Goal: Task Accomplishment & Management: Manage account settings

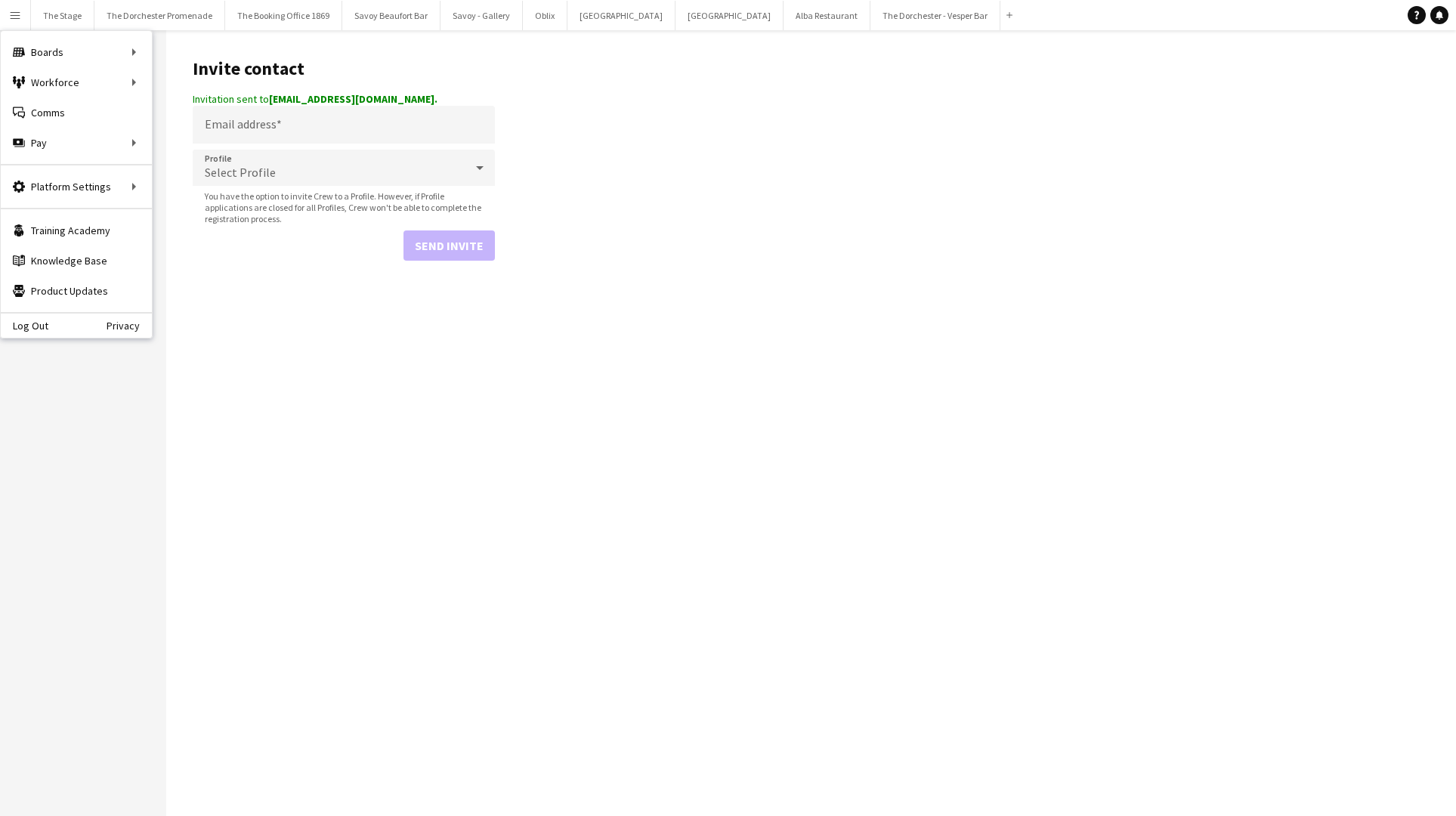
click at [17, 13] on app-icon "Menu" at bounding box center [15, 15] width 12 height 12
click at [194, 80] on link "All jobs" at bounding box center [228, 82] width 151 height 30
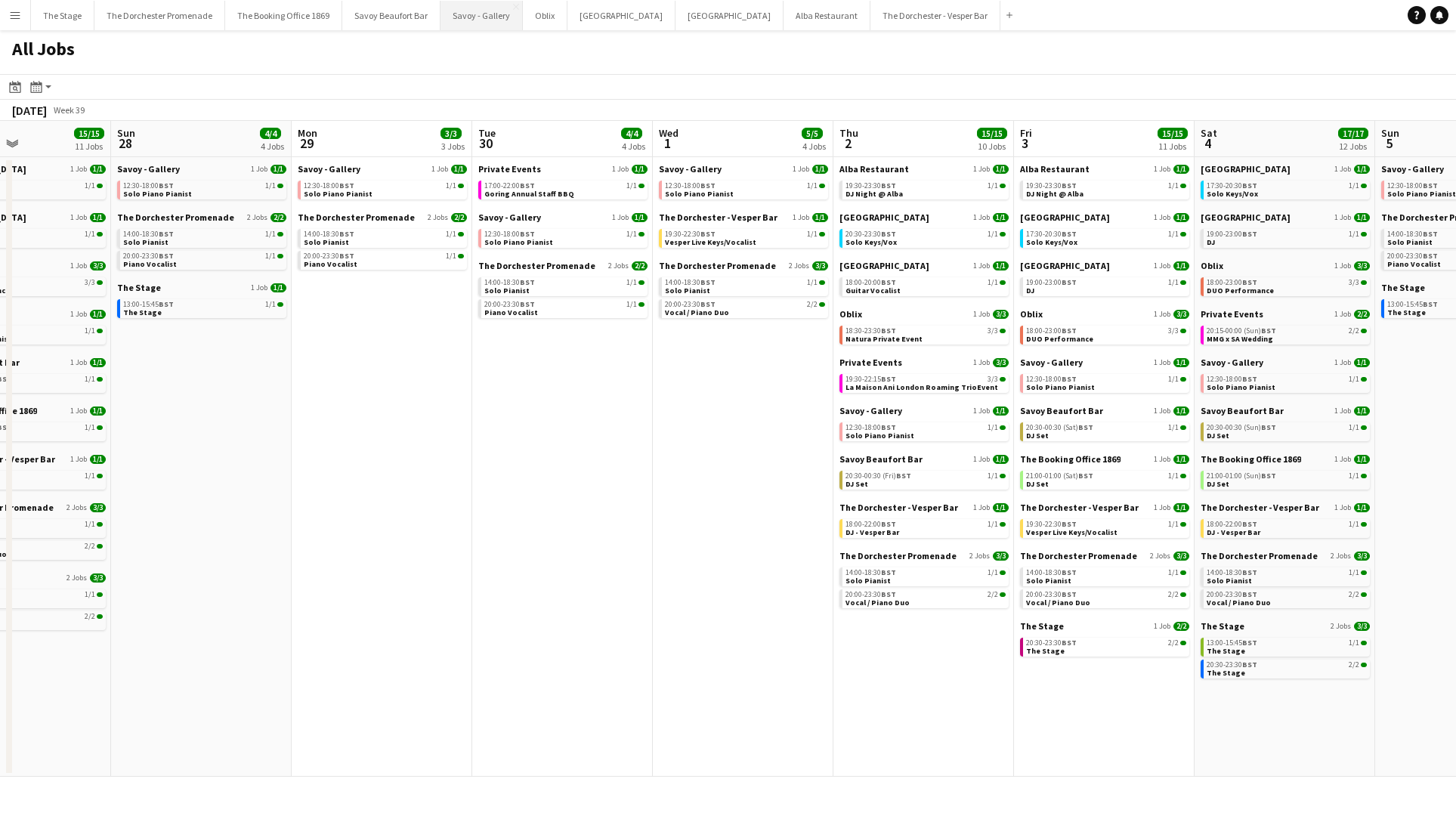
scroll to position [0, 616]
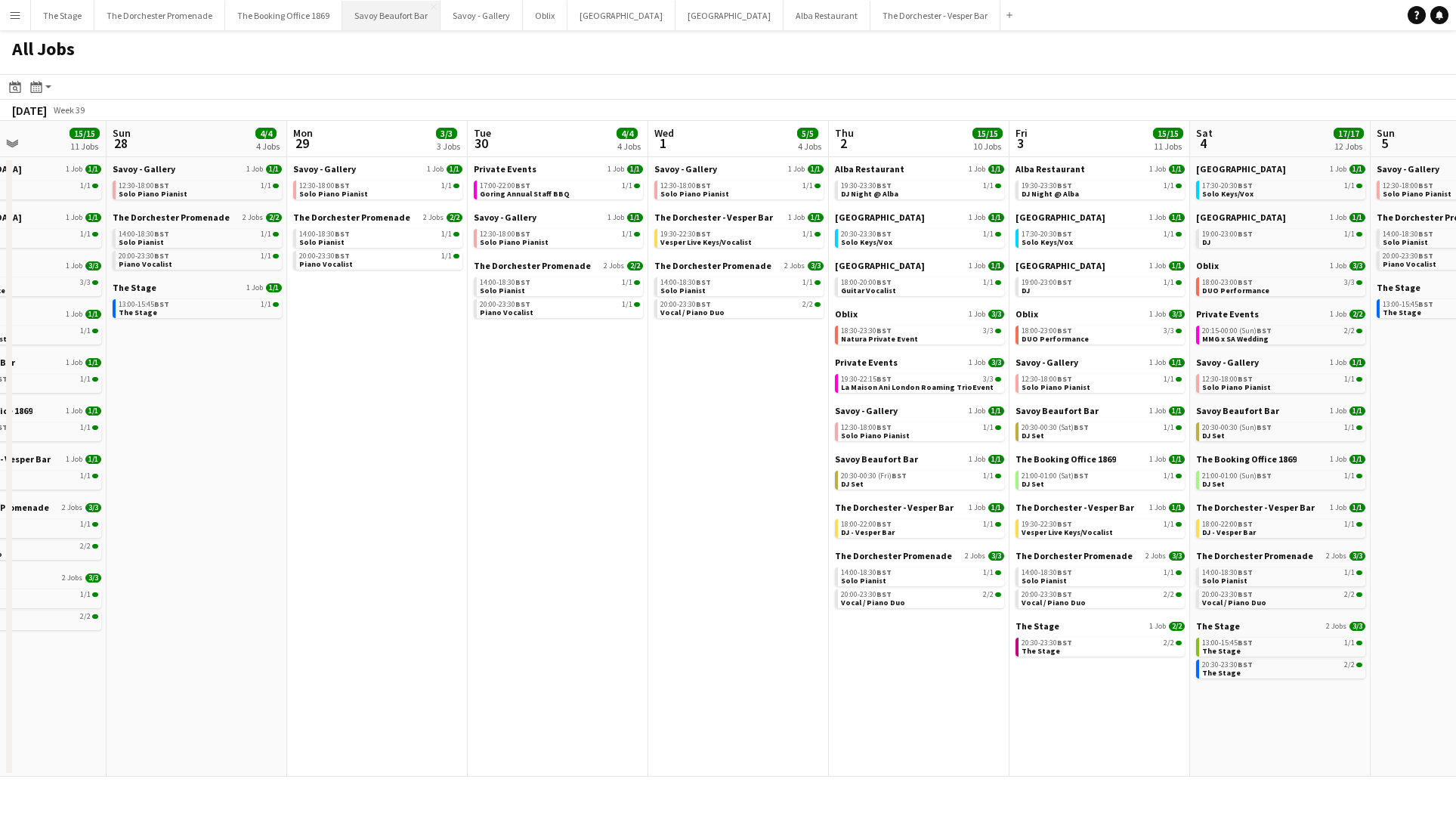
click at [381, 12] on button "Savoy Beaufort Bar Close" at bounding box center [391, 16] width 99 height 30
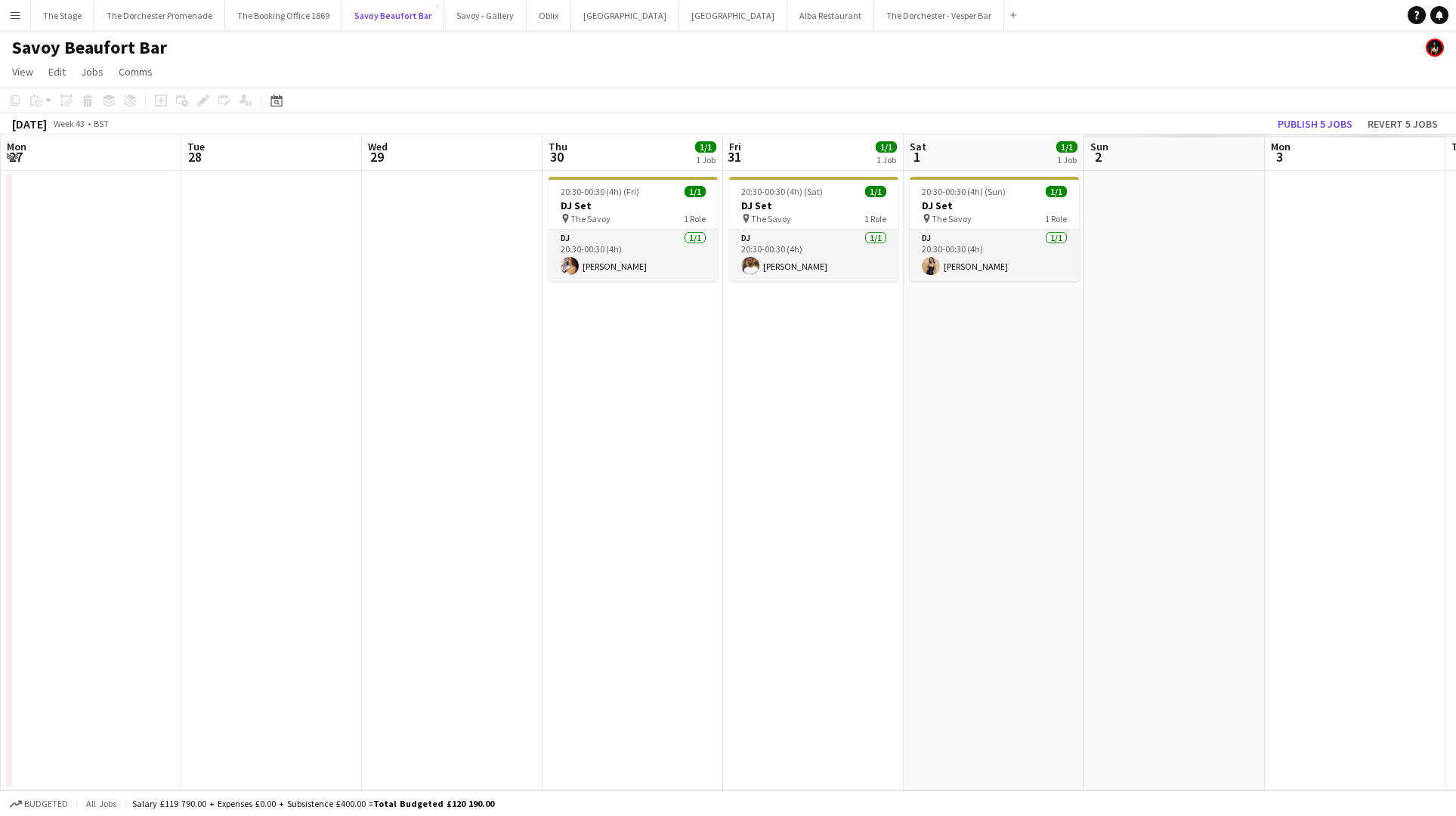
scroll to position [0, 557]
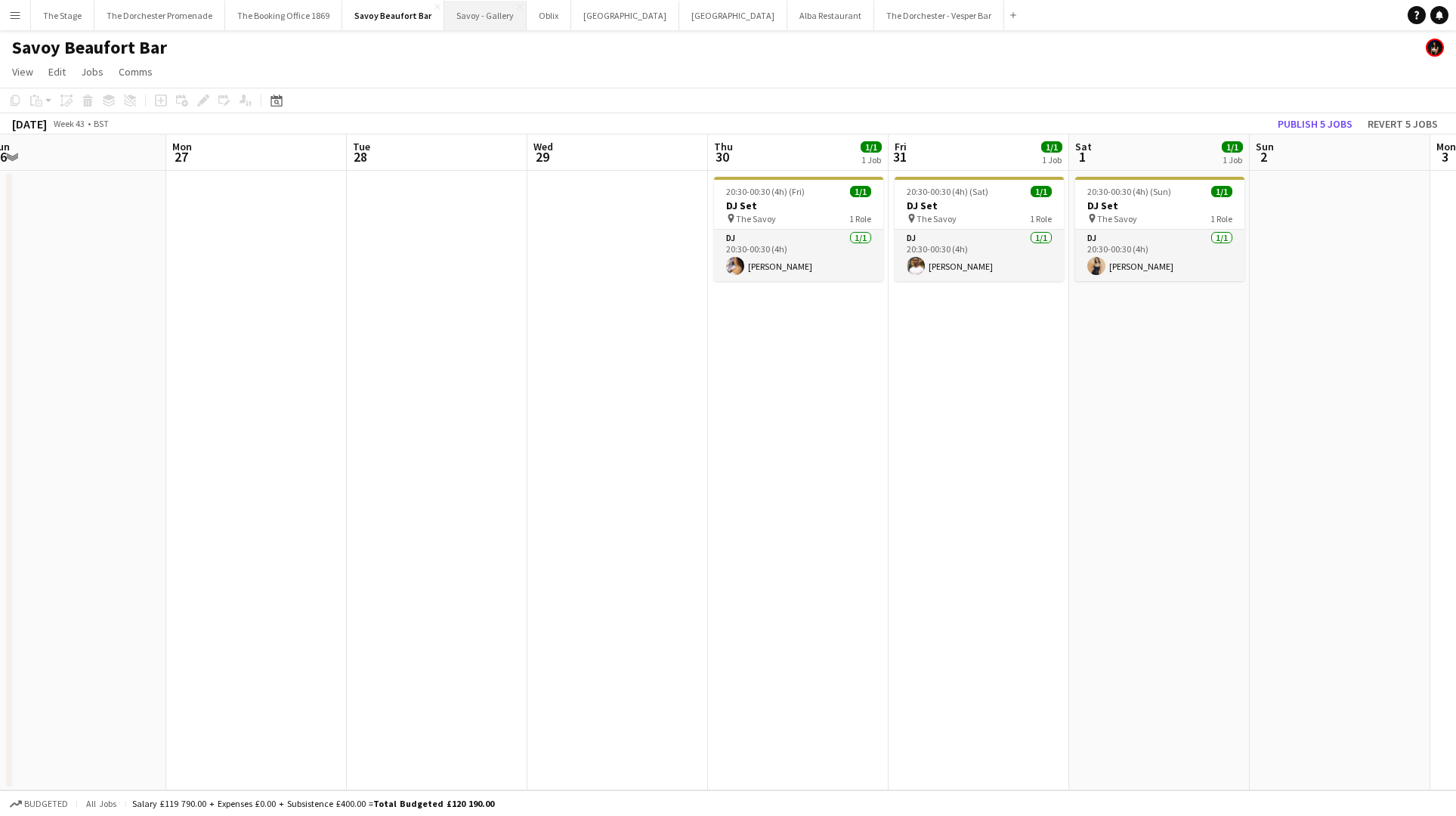
click at [479, 17] on button "Savoy - Gallery Close" at bounding box center [485, 16] width 82 height 30
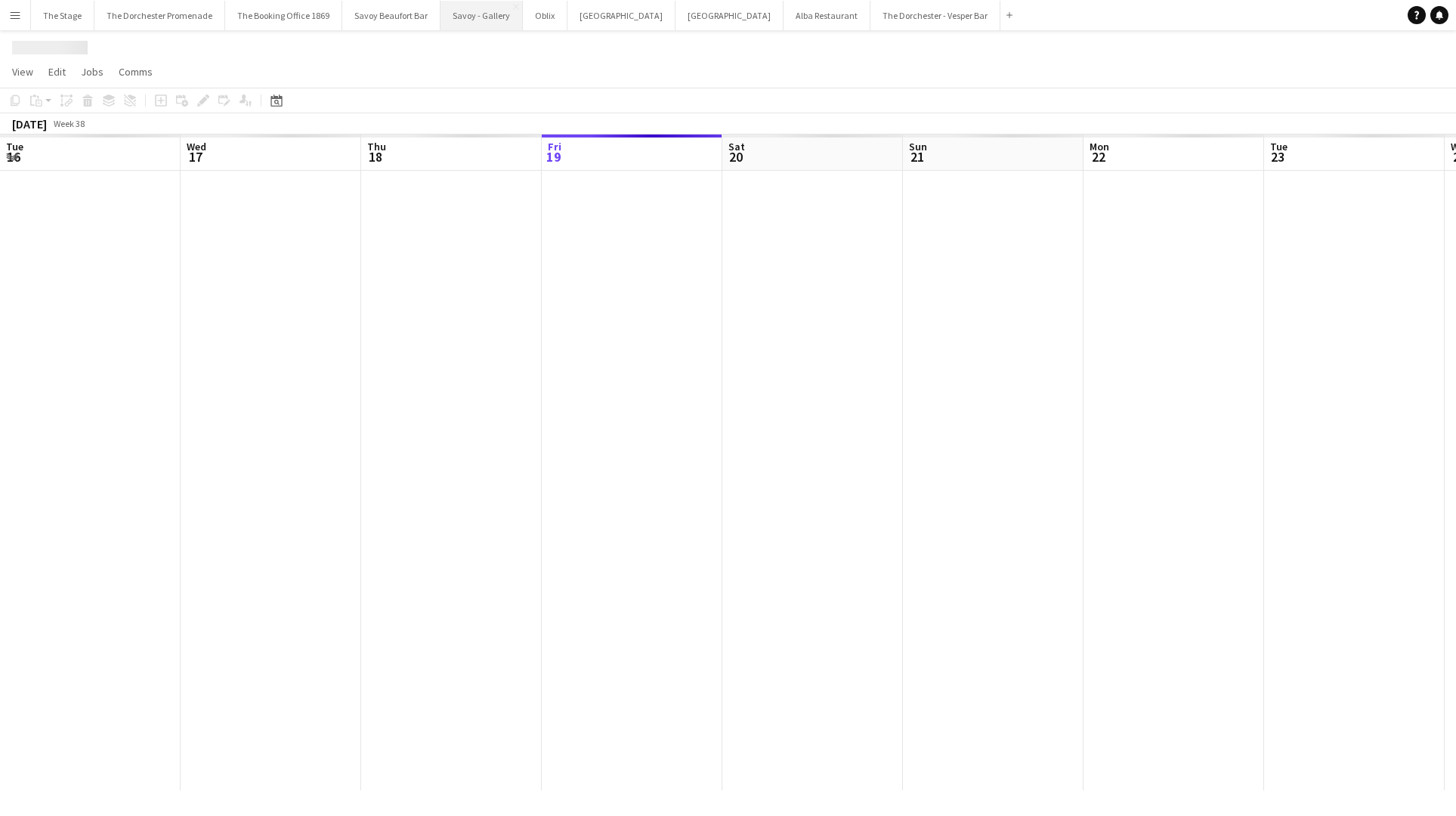
scroll to position [0, 361]
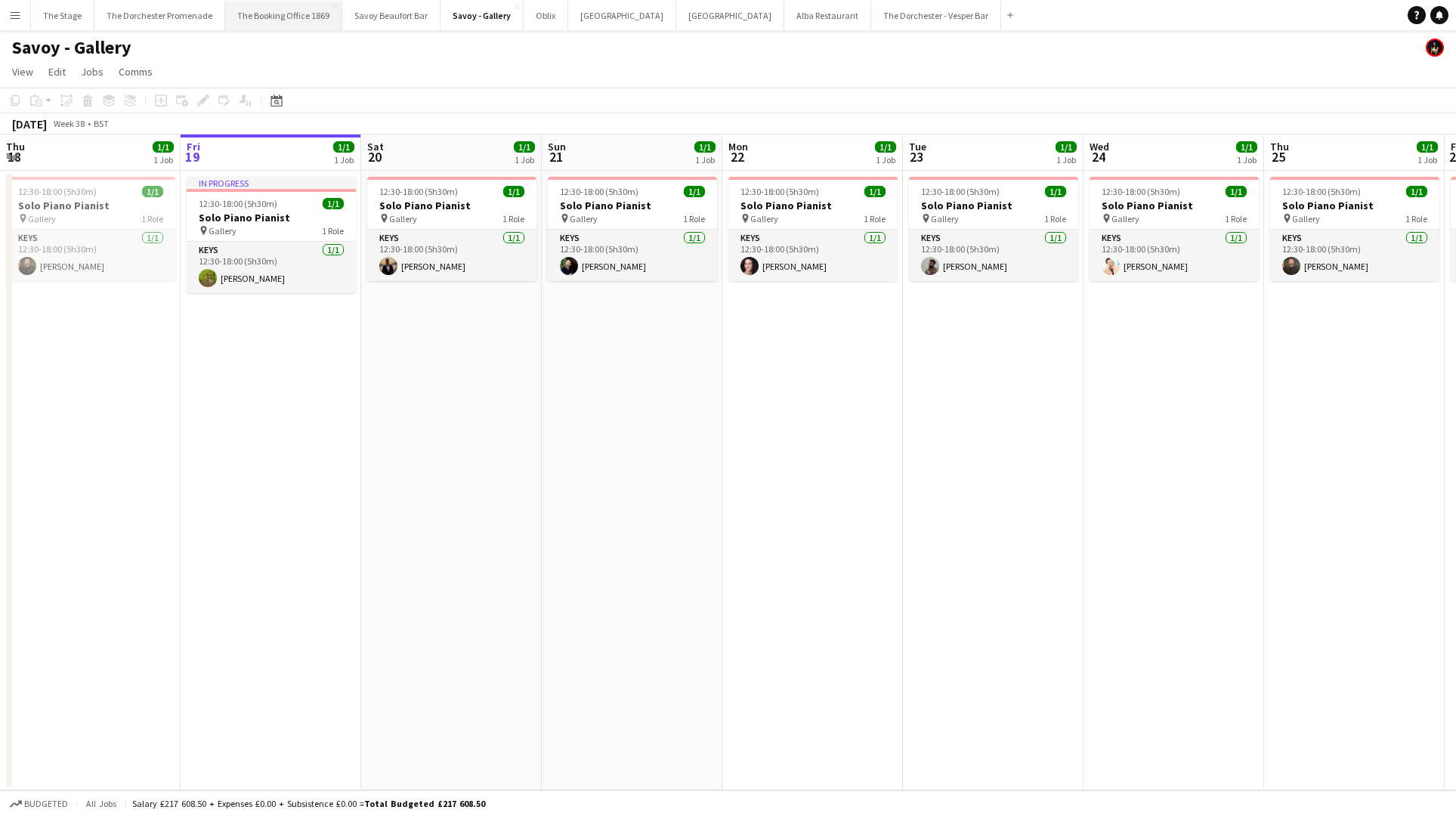
click at [282, 16] on button "The Booking Office 1869 Close" at bounding box center [283, 16] width 117 height 30
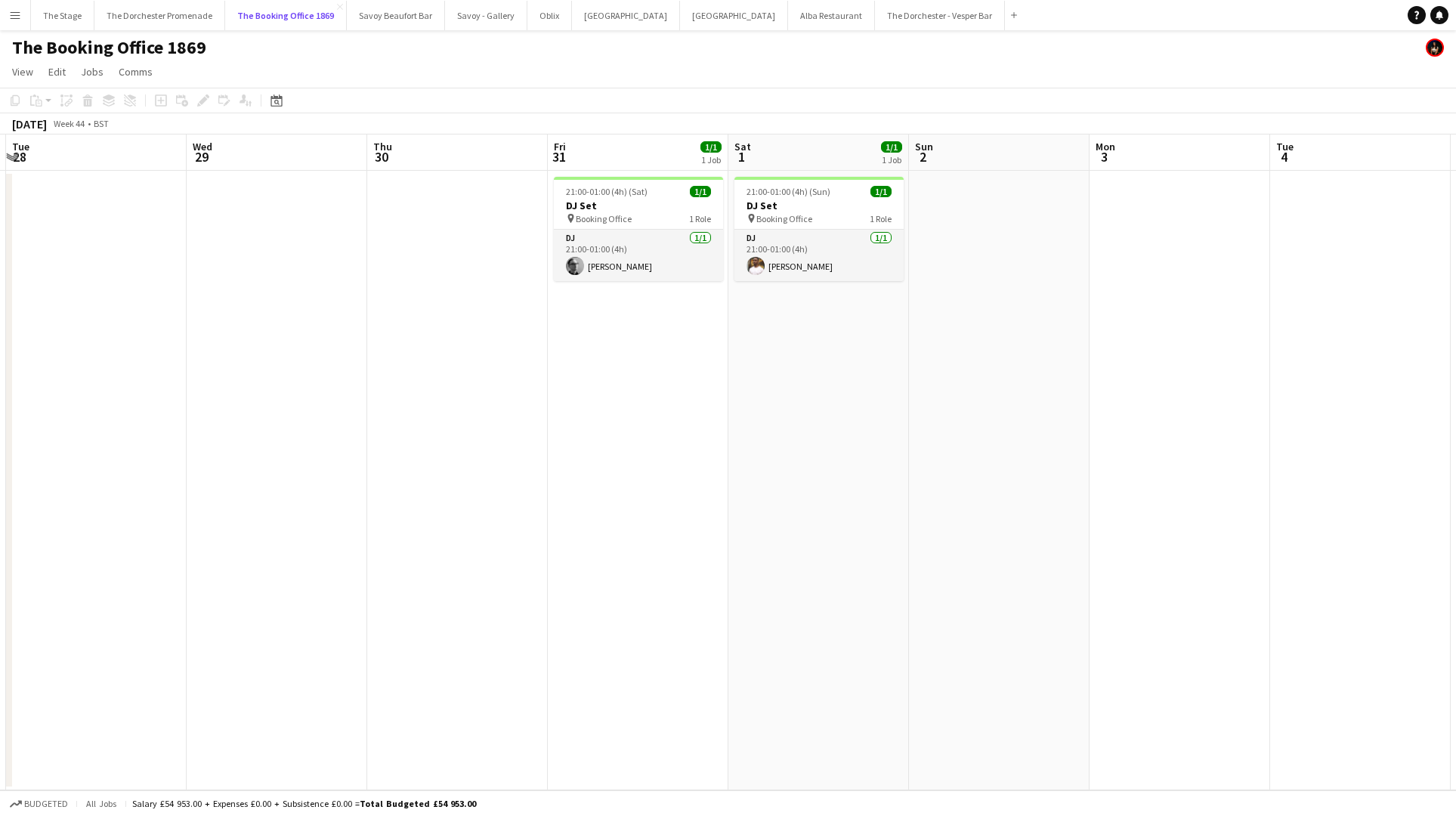
scroll to position [0, 725]
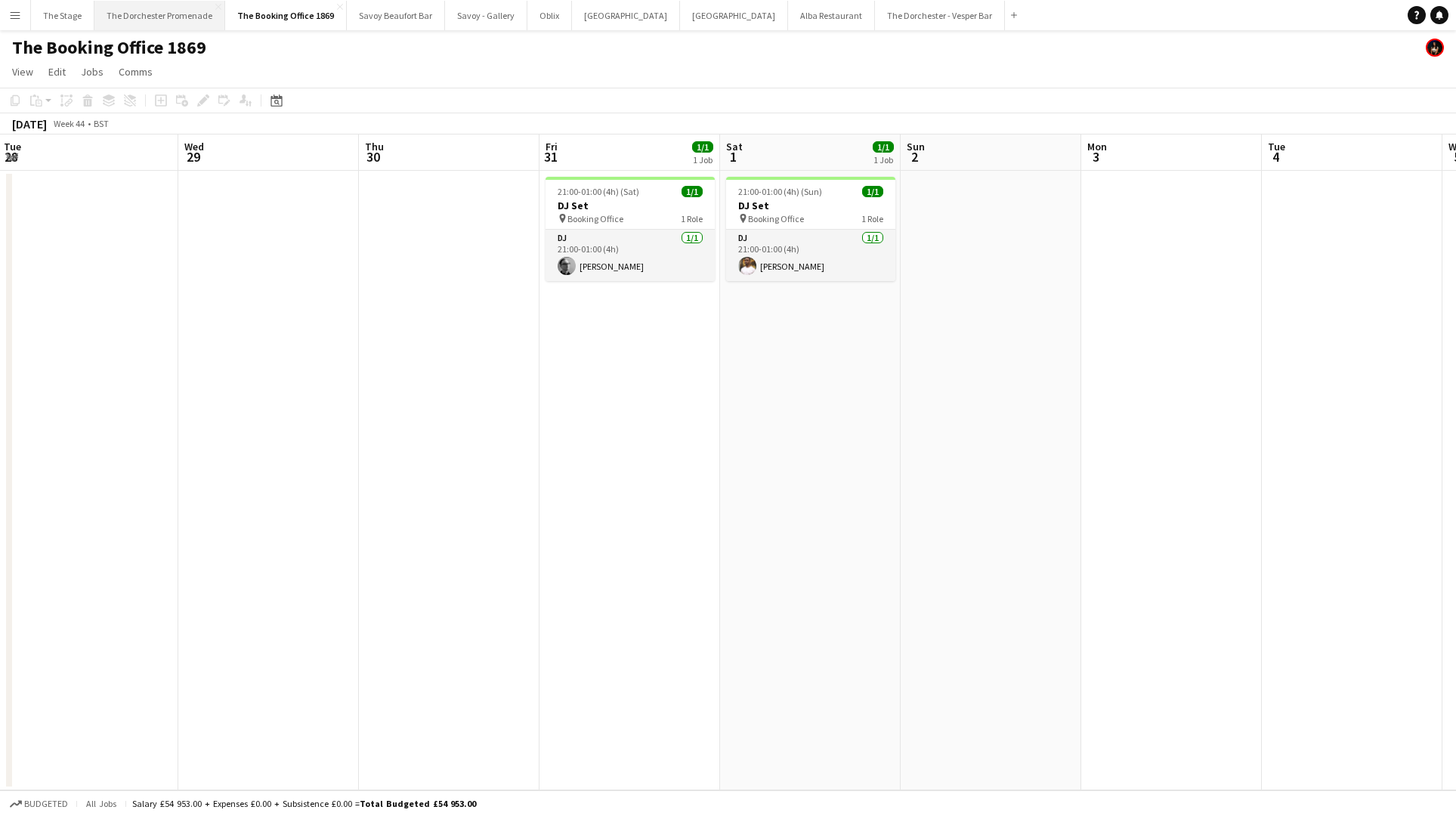
click at [157, 21] on button "The Dorchester Promenade Close" at bounding box center [160, 16] width 131 height 30
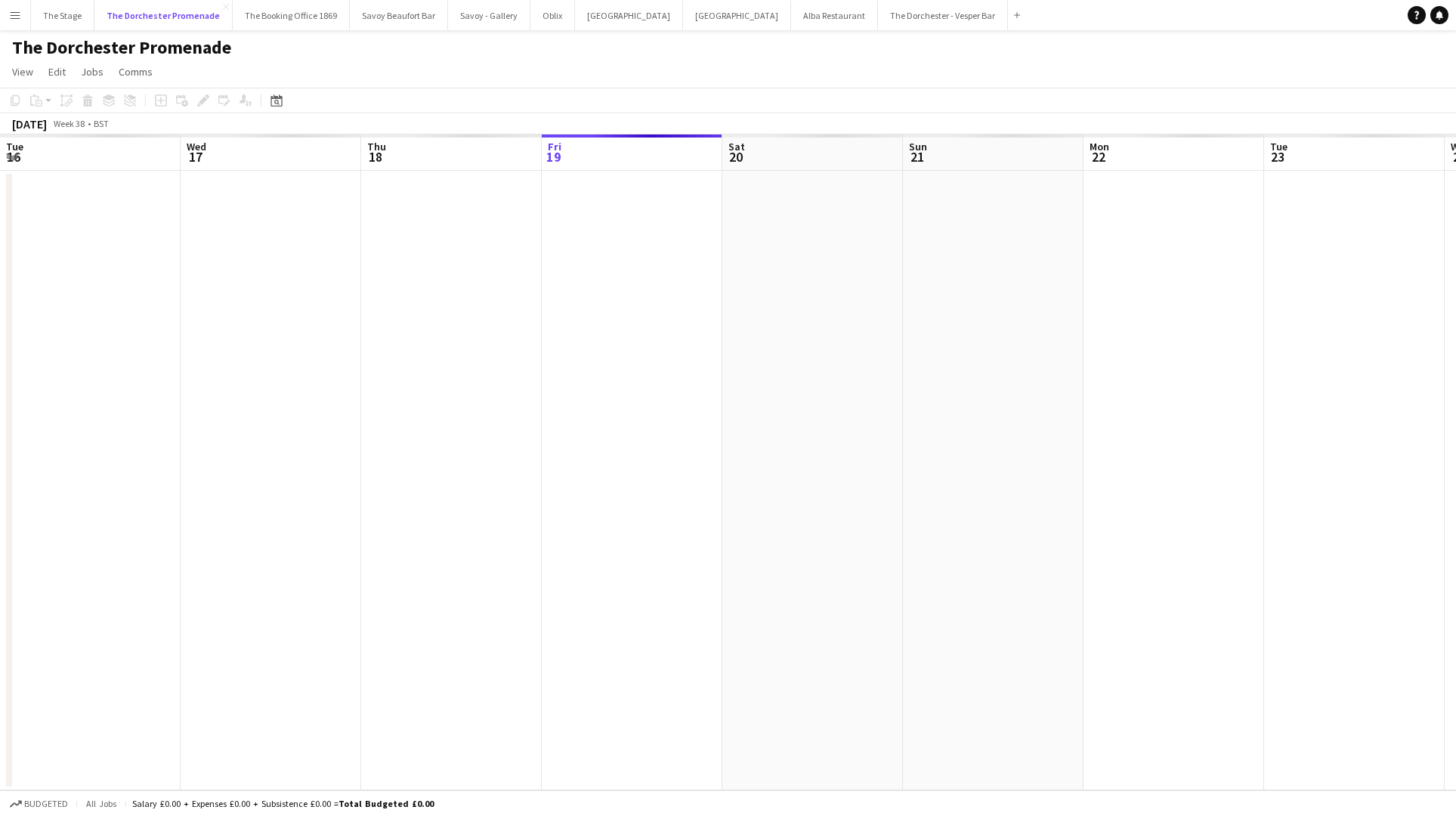
scroll to position [0, 361]
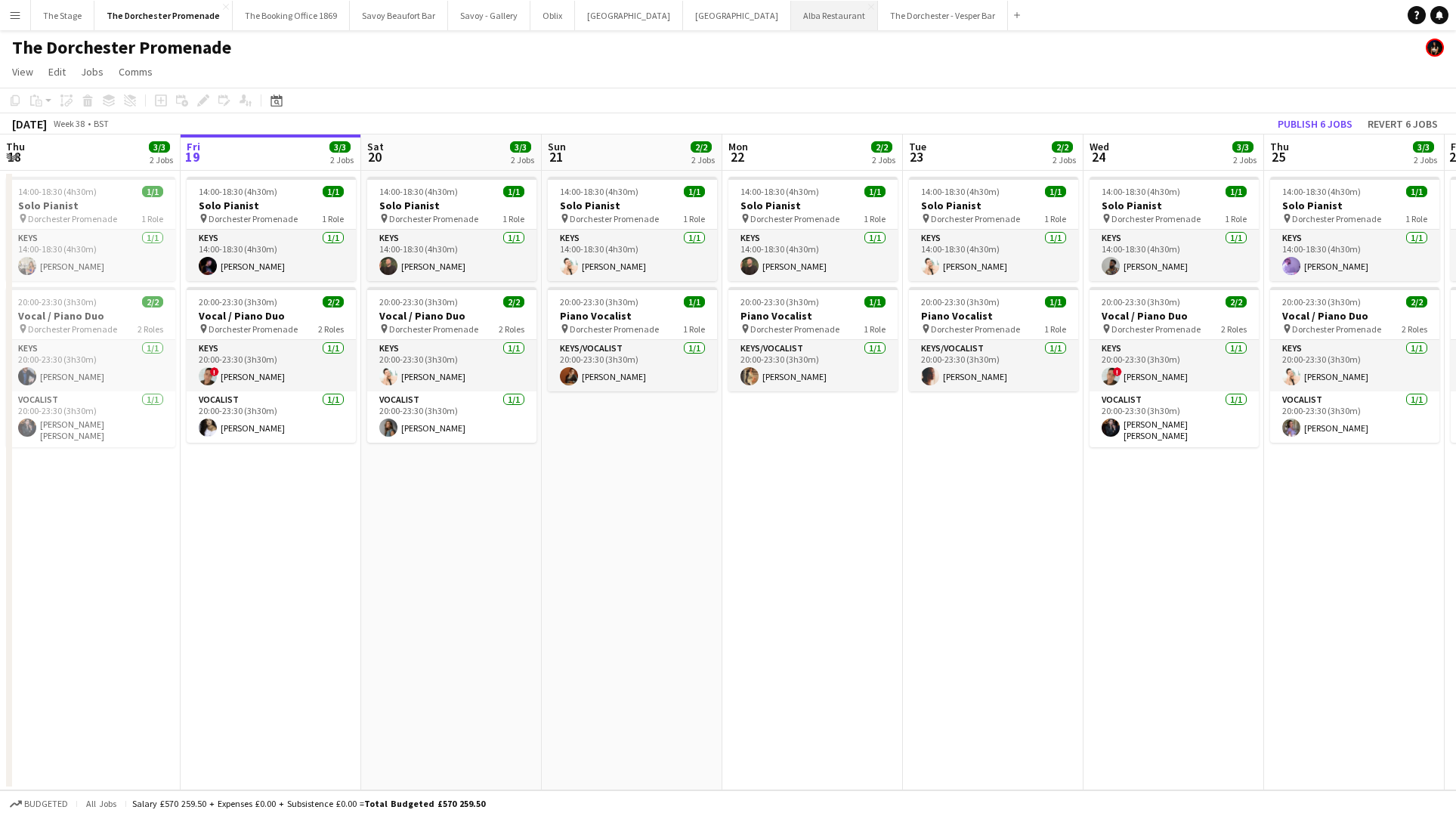
click at [791, 7] on button "Alba Restaurant Close" at bounding box center [834, 16] width 87 height 30
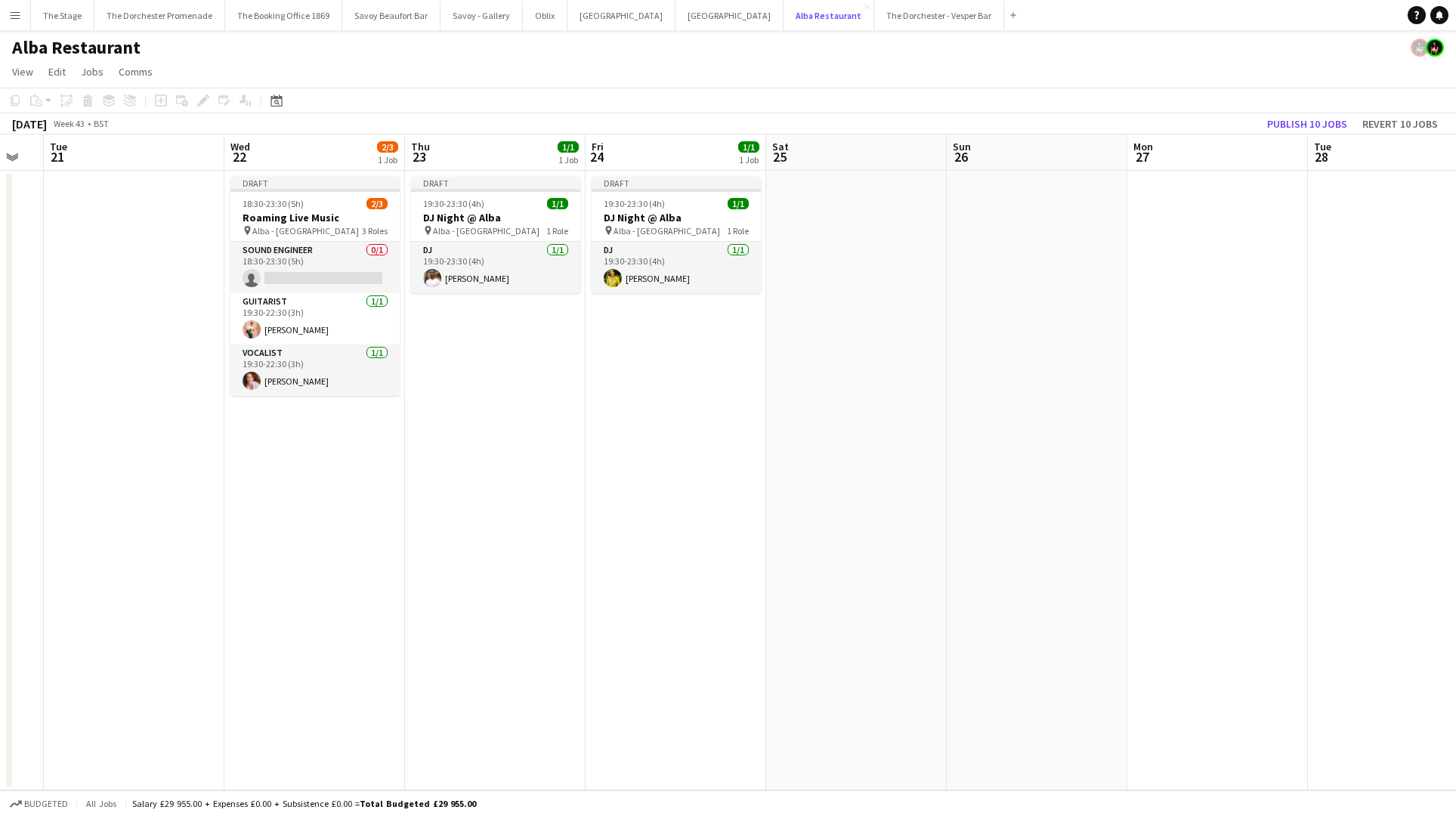
scroll to position [0, 547]
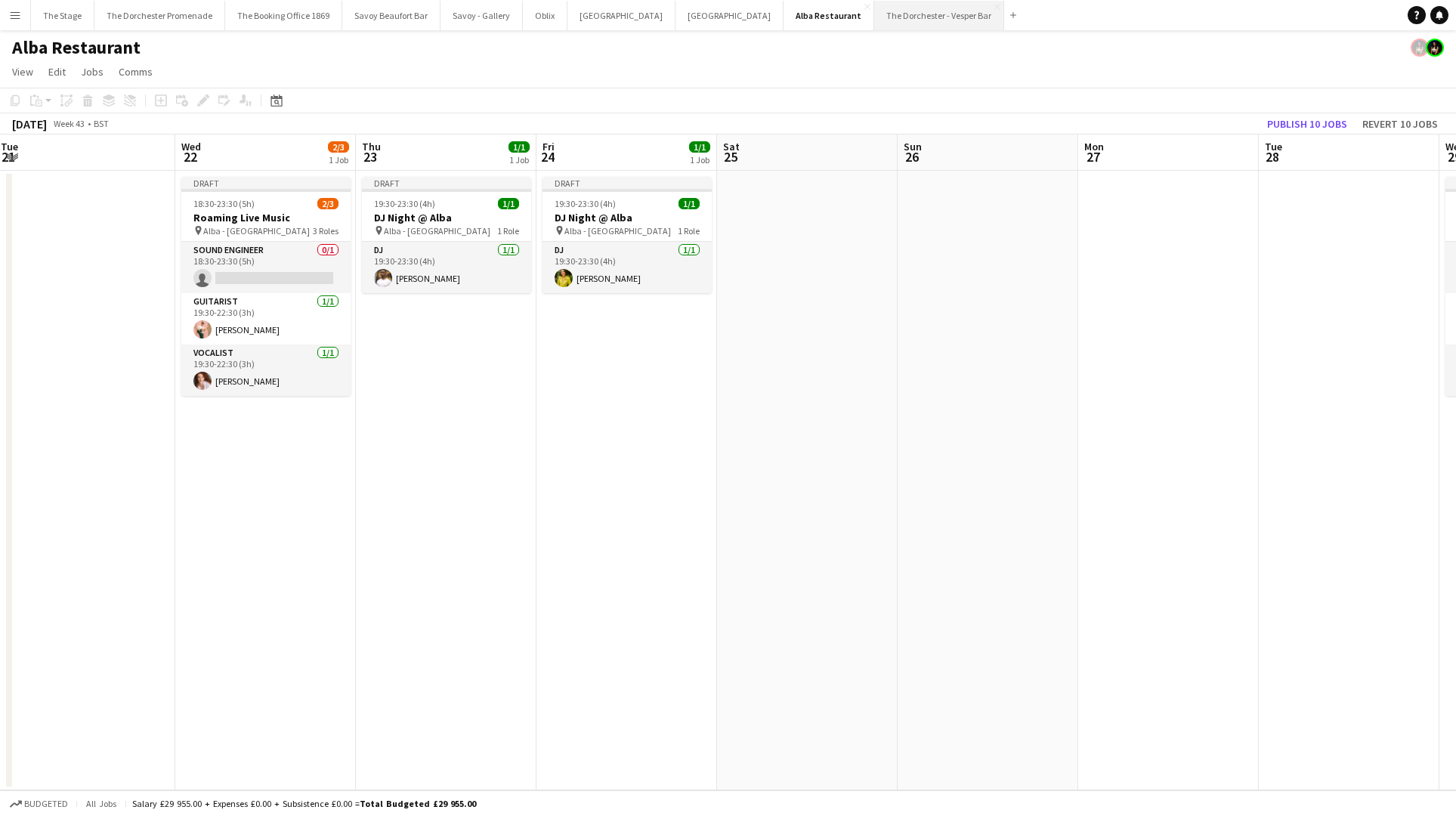
click at [875, 12] on button "The Dorchester - Vesper Bar Close" at bounding box center [939, 16] width 130 height 30
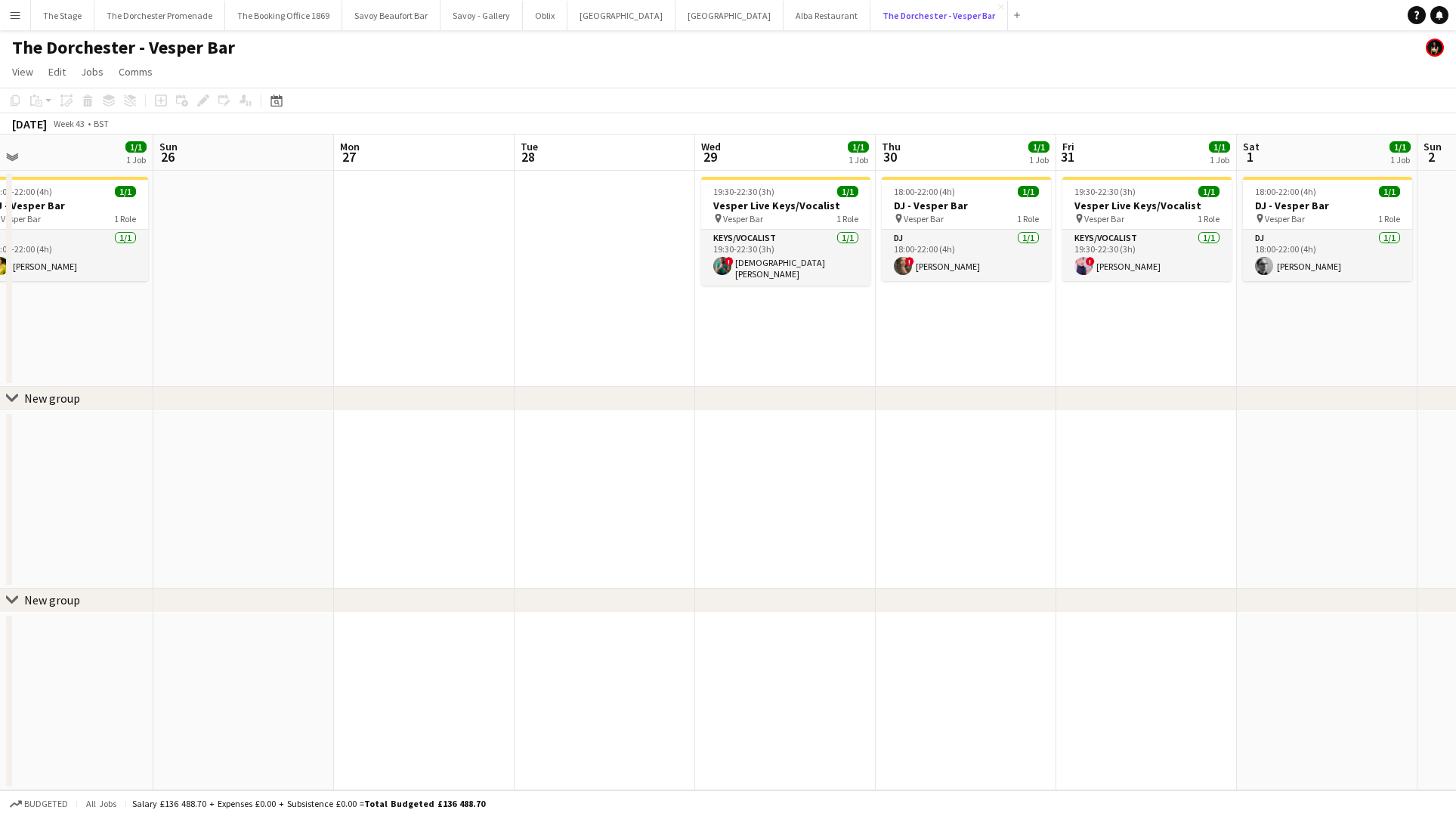
scroll to position [0, 590]
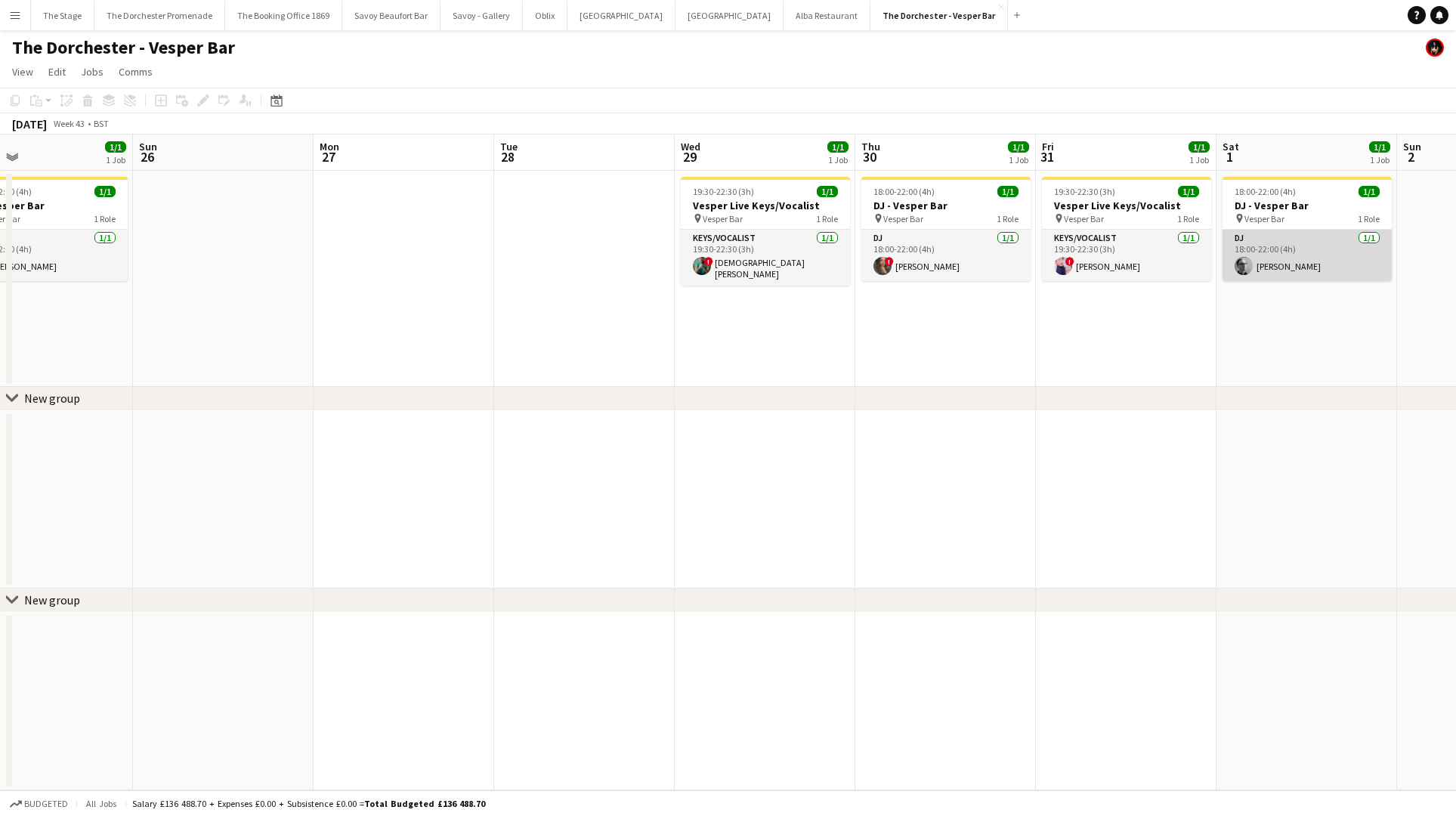
click at [1310, 229] on app-card-role "DJ [DATE] 18:00-22:00 (4h) [PERSON_NAME]" at bounding box center [1307, 255] width 169 height 51
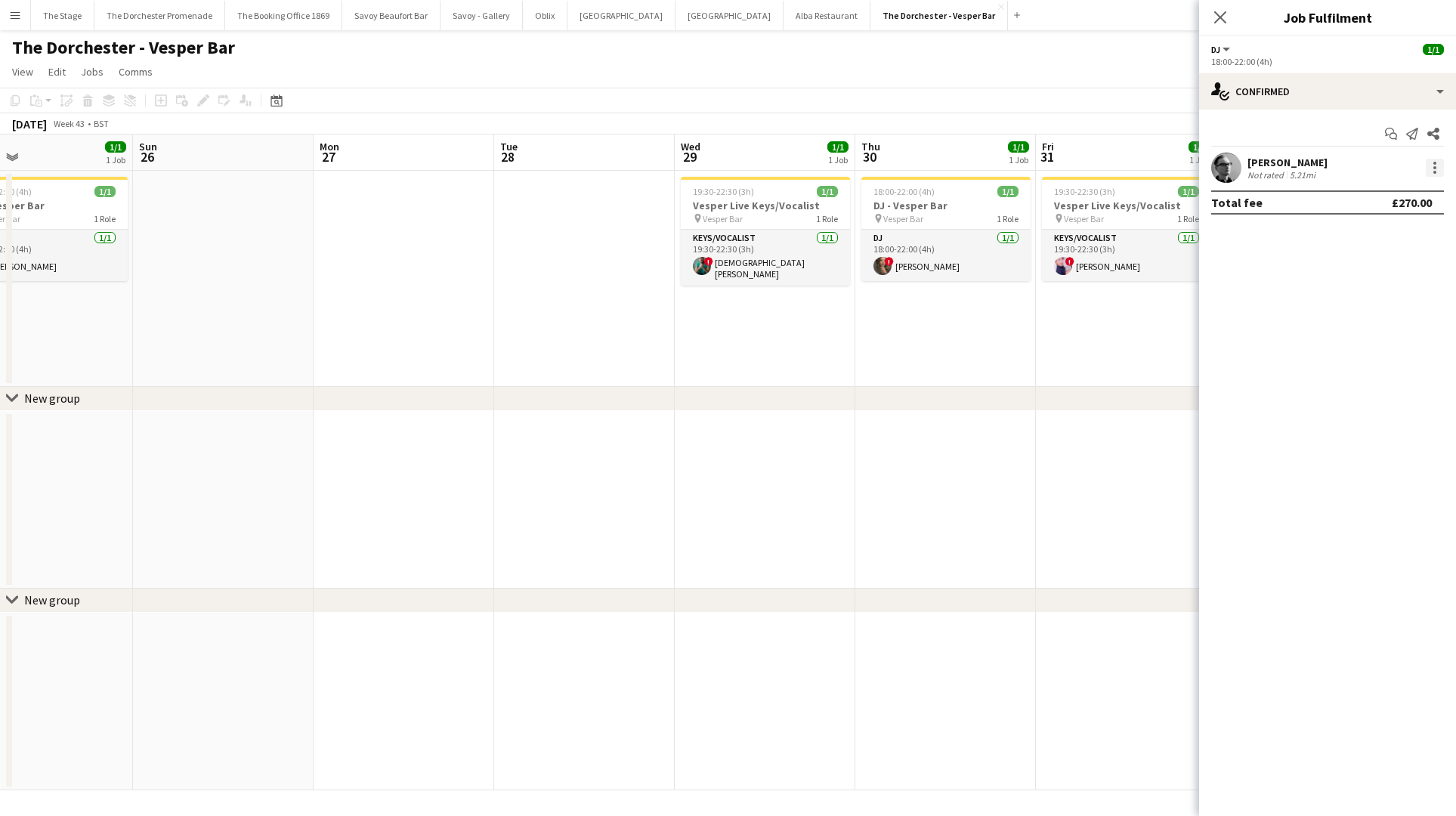
click at [1433, 162] on div at bounding box center [1435, 168] width 18 height 18
click at [1391, 337] on span "Remove" at bounding box center [1385, 340] width 94 height 13
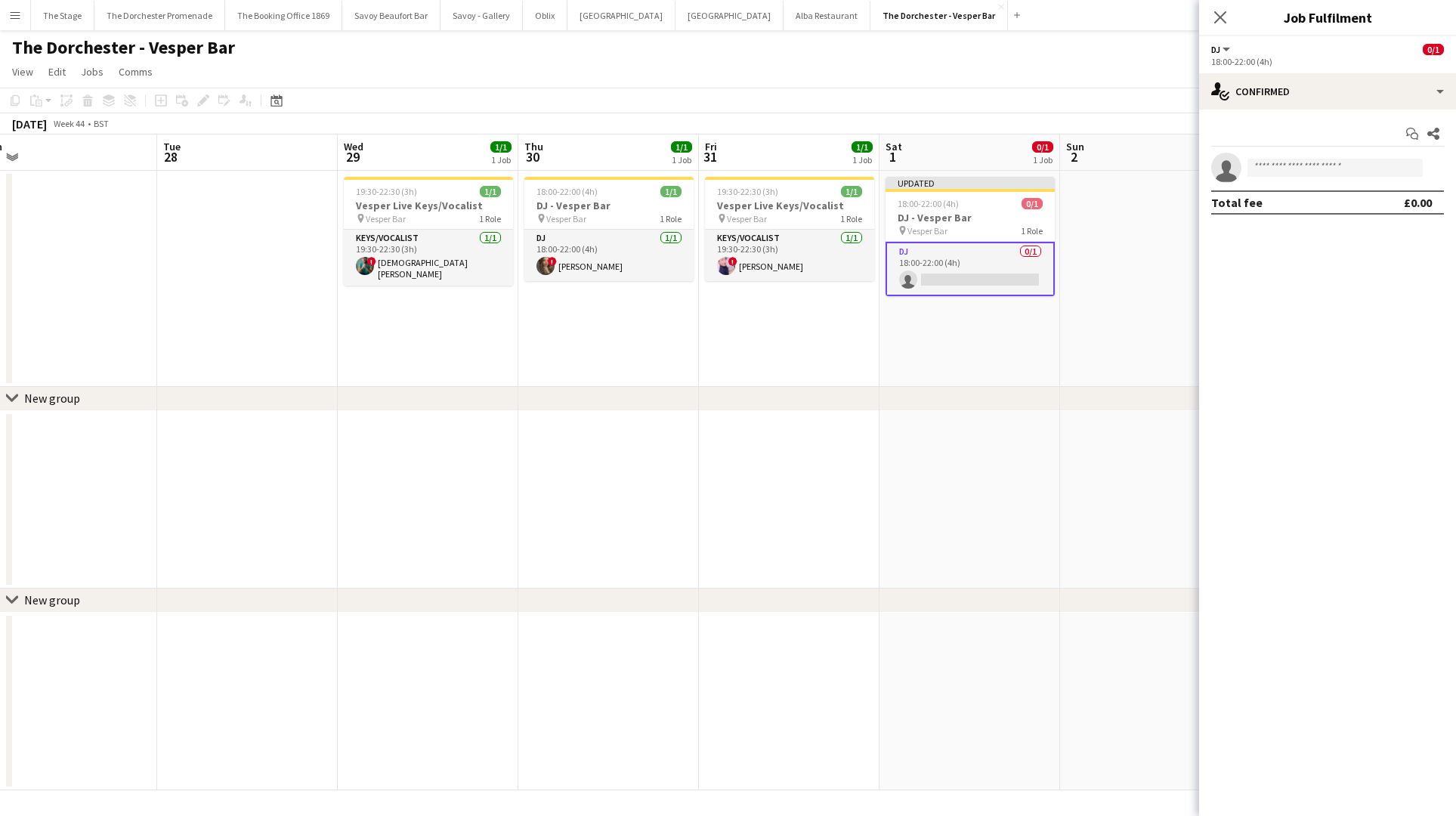
scroll to position [0, 596]
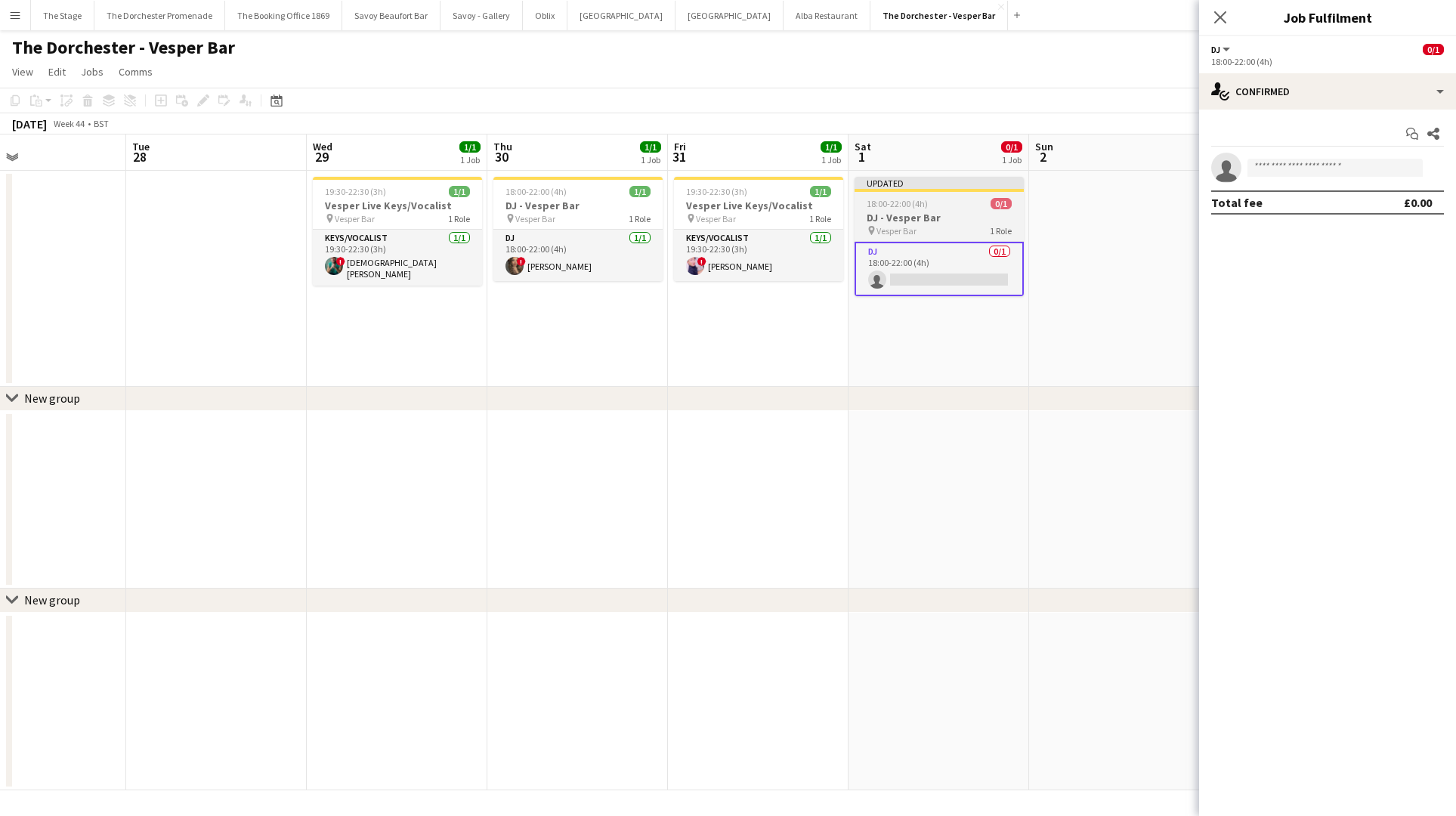
click at [924, 201] on span "18:00-22:00 (4h)" at bounding box center [898, 204] width 61 height 12
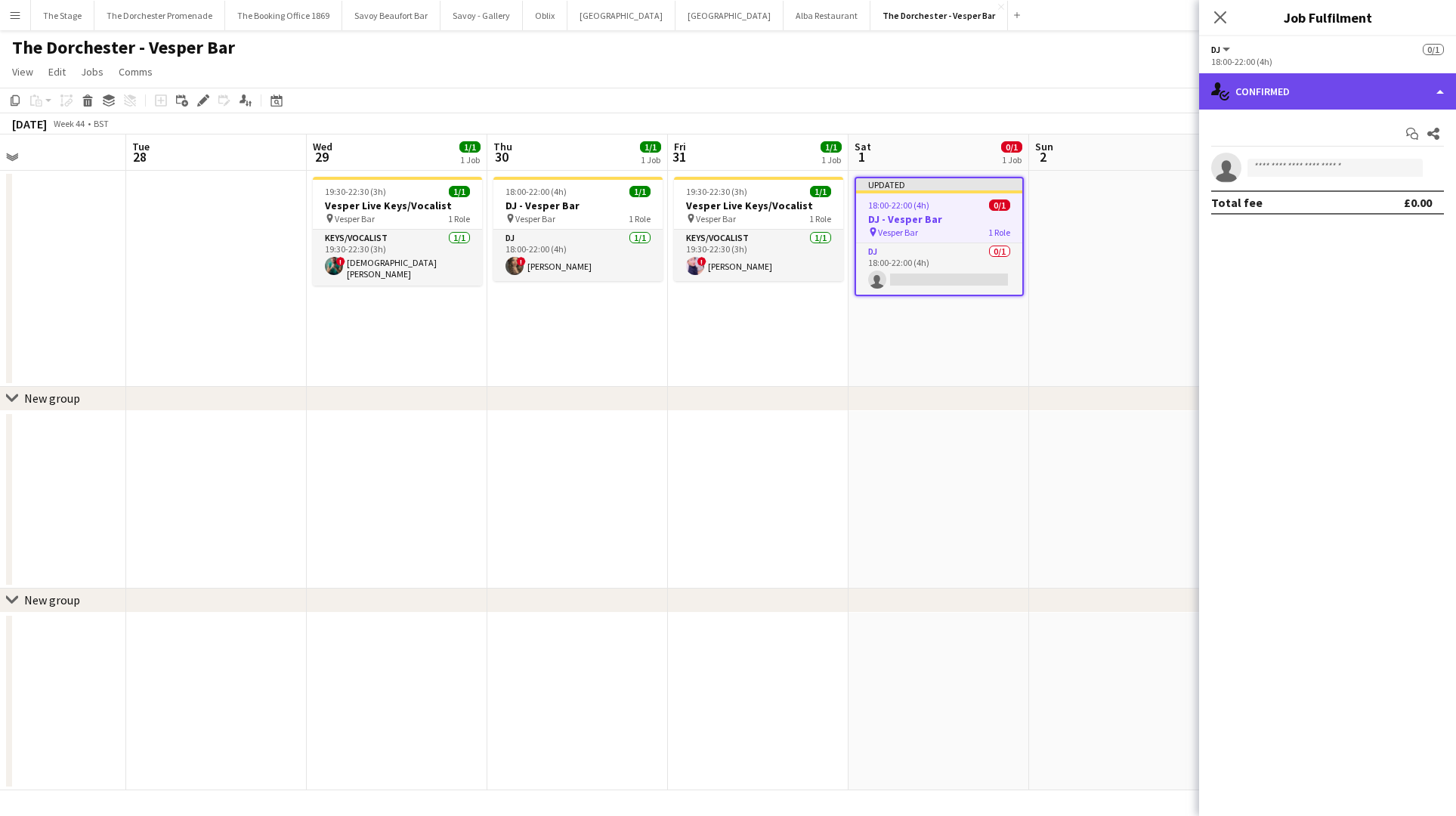
click at [1303, 99] on div "single-neutral-actions-check-2 Confirmed" at bounding box center [1328, 92] width 257 height 36
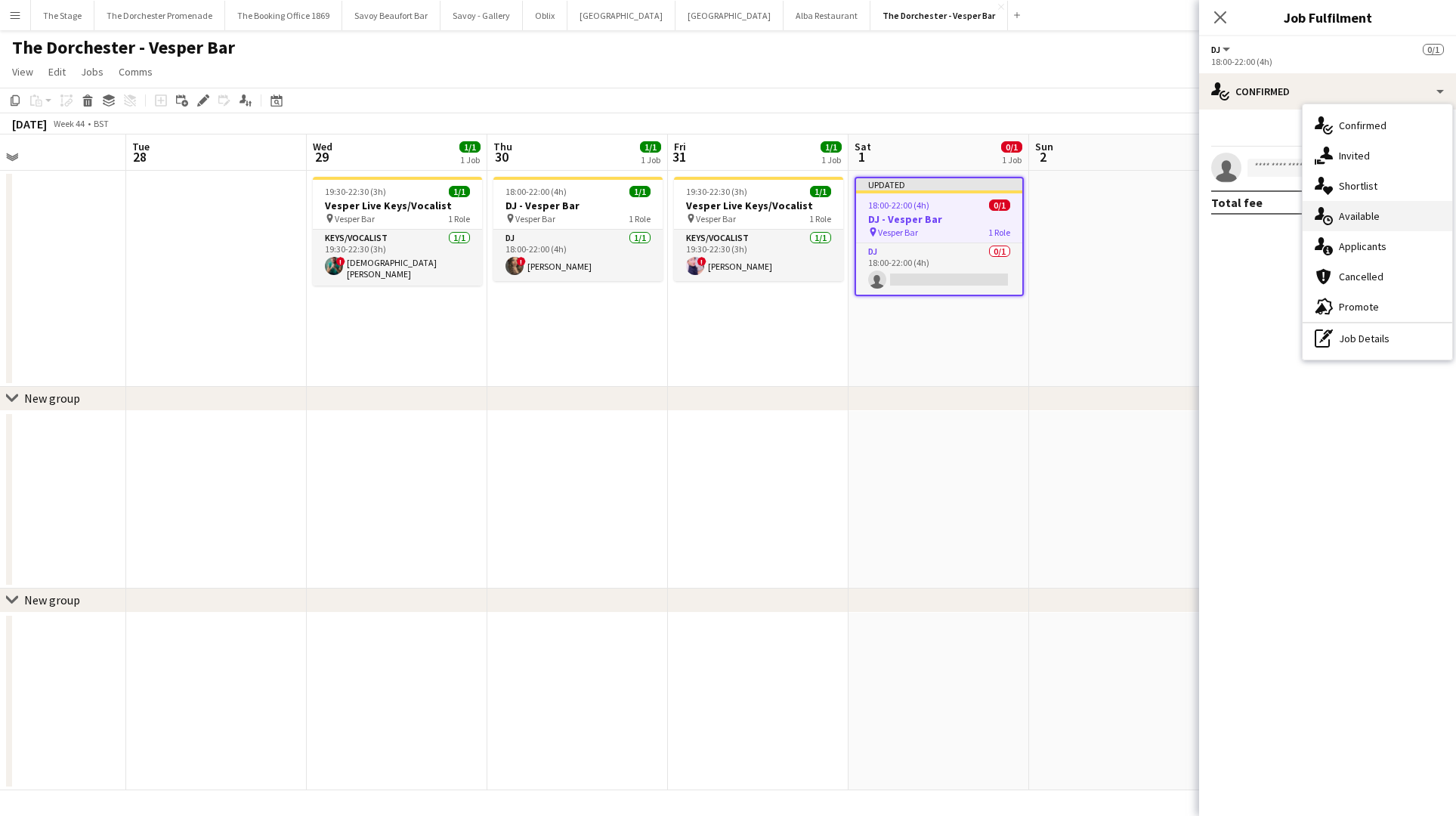
click at [1387, 215] on div "single-neutral-actions-upload Available" at bounding box center [1377, 216] width 150 height 30
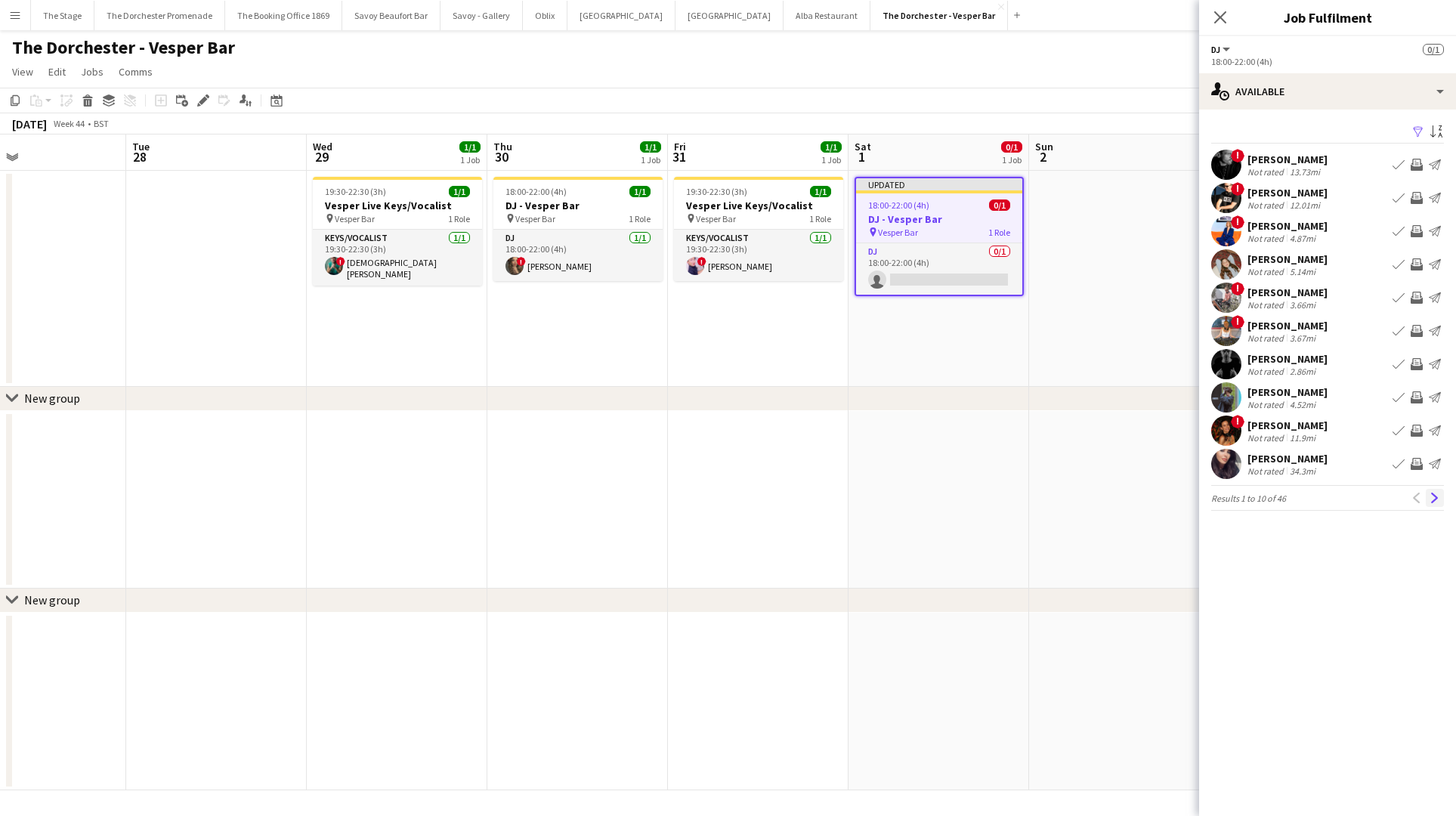
click at [1434, 496] on app-icon "Next" at bounding box center [1434, 498] width 11 height 11
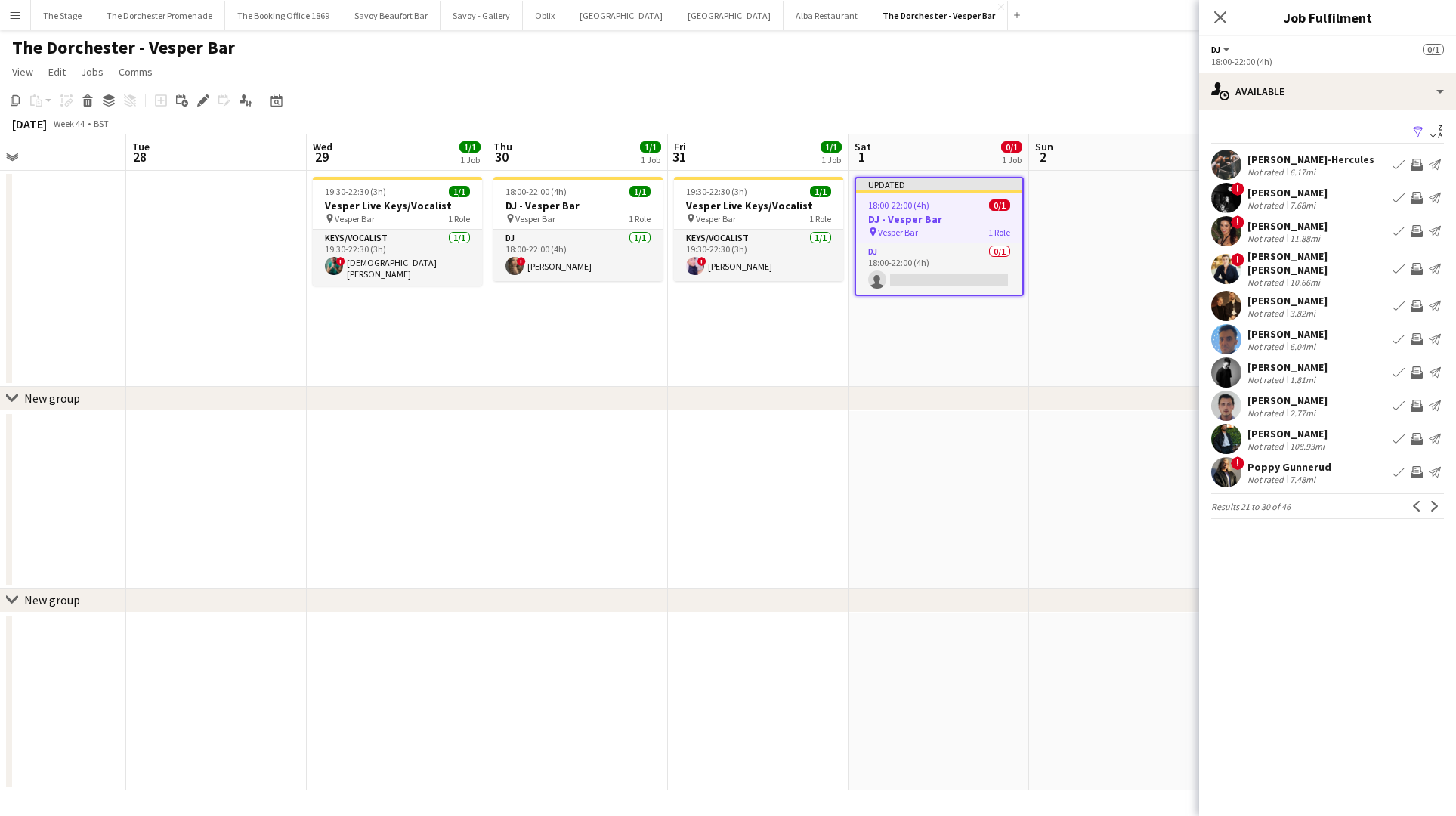
click at [1434, 501] on app-icon "Next" at bounding box center [1434, 506] width 11 height 11
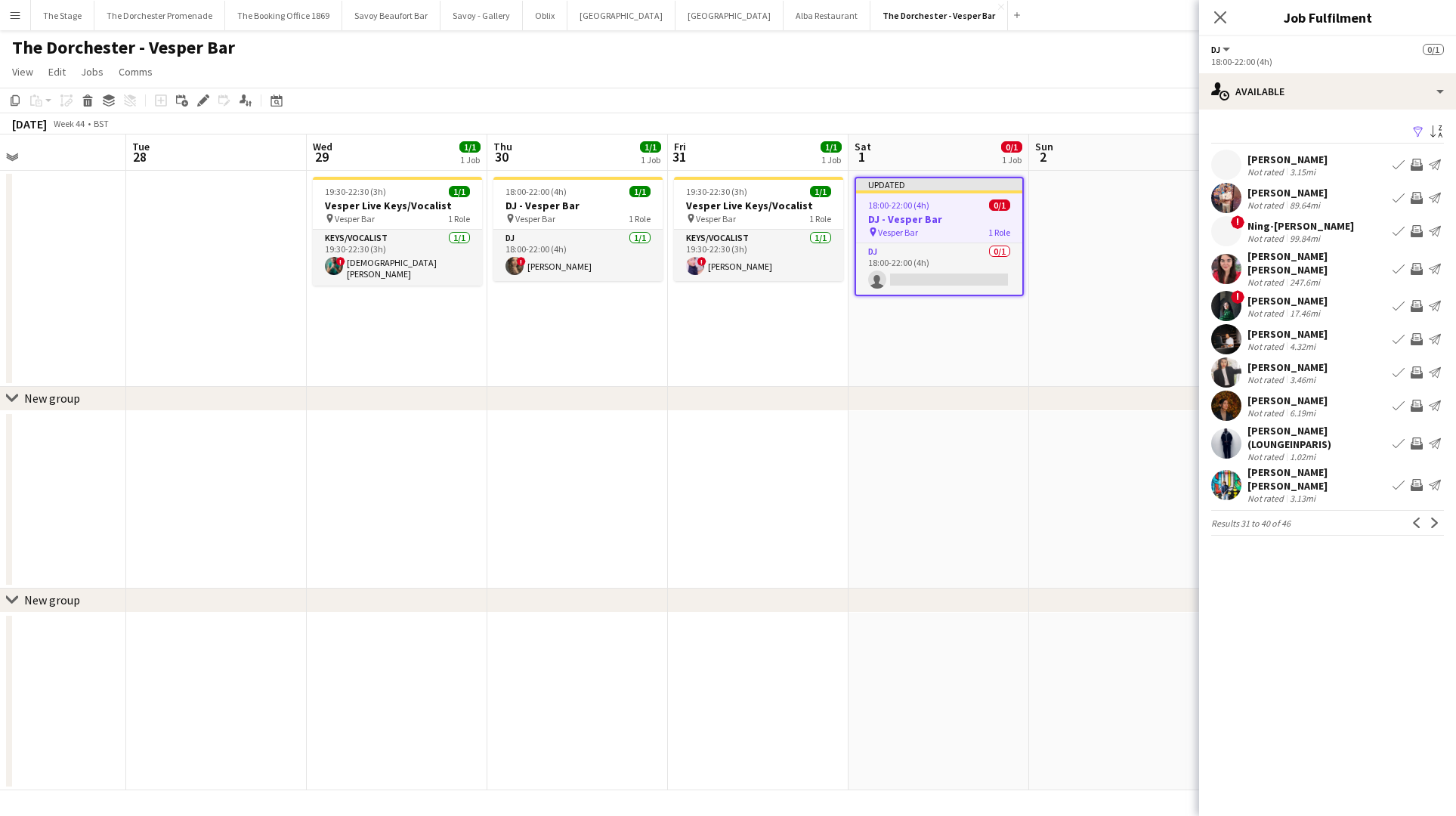
click at [1434, 510] on app-pager "Results 31 to 40 of 46 Previous Next" at bounding box center [1328, 523] width 233 height 26
click at [1434, 518] on app-icon "Next" at bounding box center [1434, 523] width 11 height 11
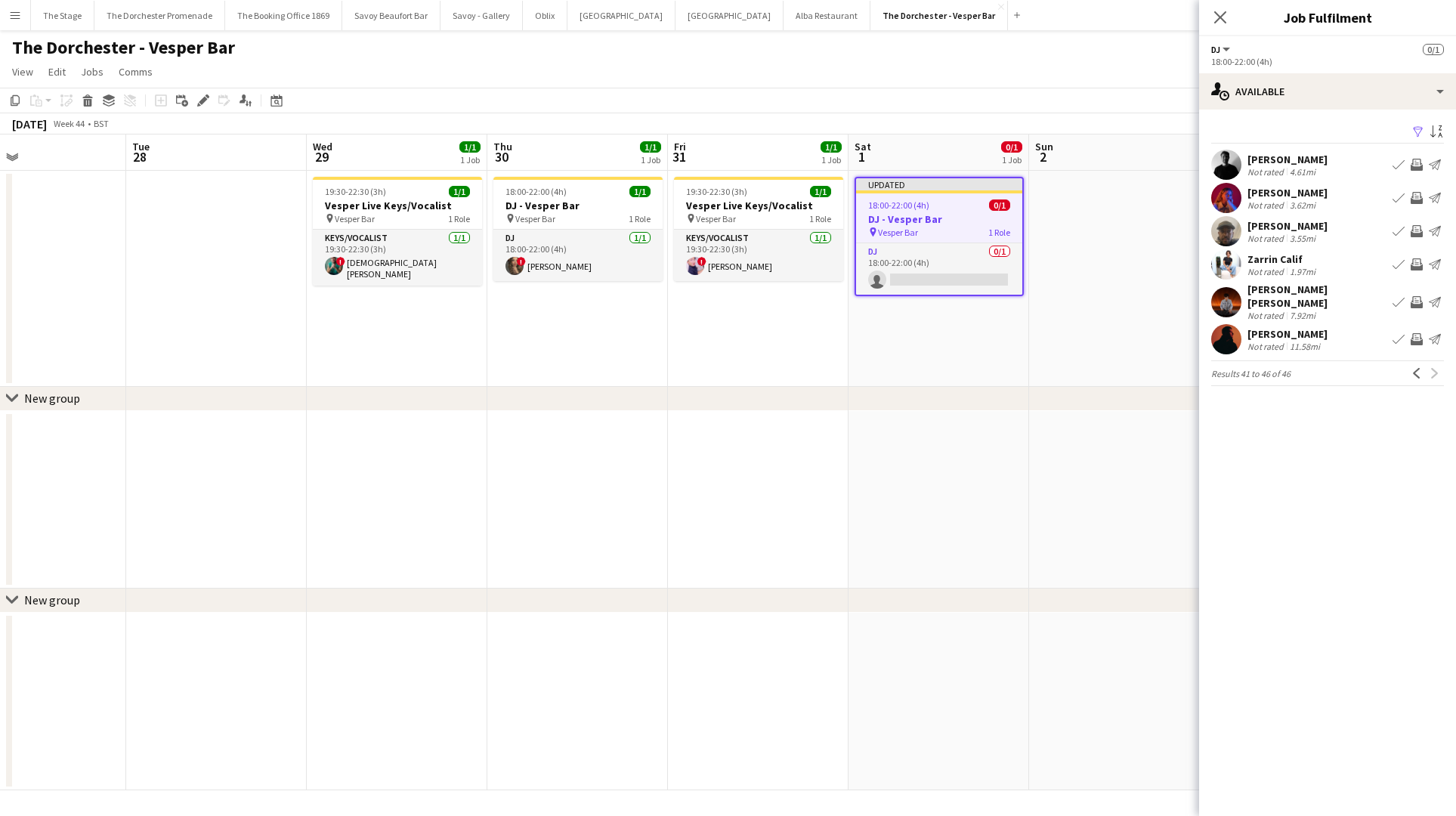
click at [1135, 336] on app-date-cell at bounding box center [1120, 278] width 181 height 216
